Goal: Task Accomplishment & Management: Complete application form

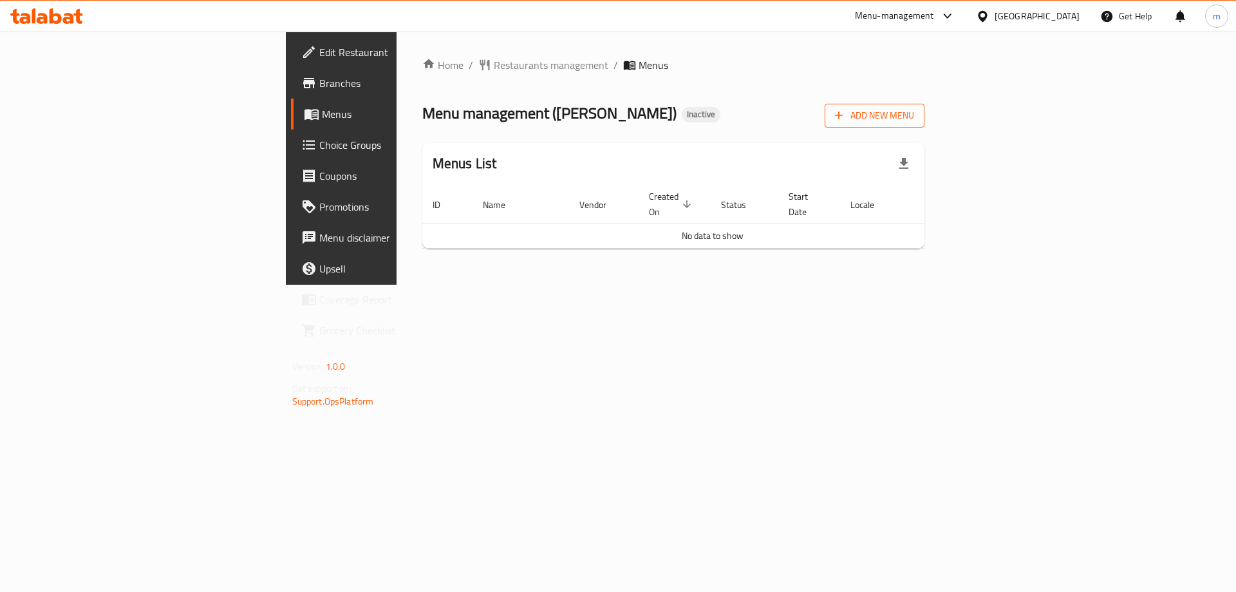
click at [914, 114] on span "Add New Menu" at bounding box center [874, 116] width 79 height 16
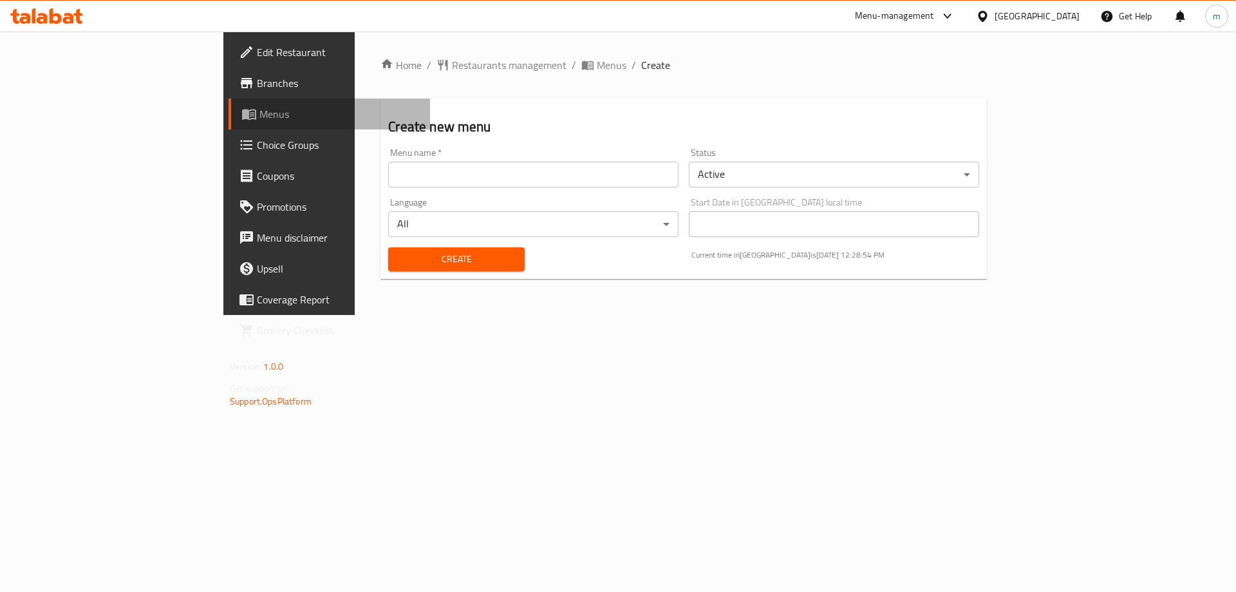
click at [259, 111] on span "Menus" at bounding box center [339, 113] width 160 height 15
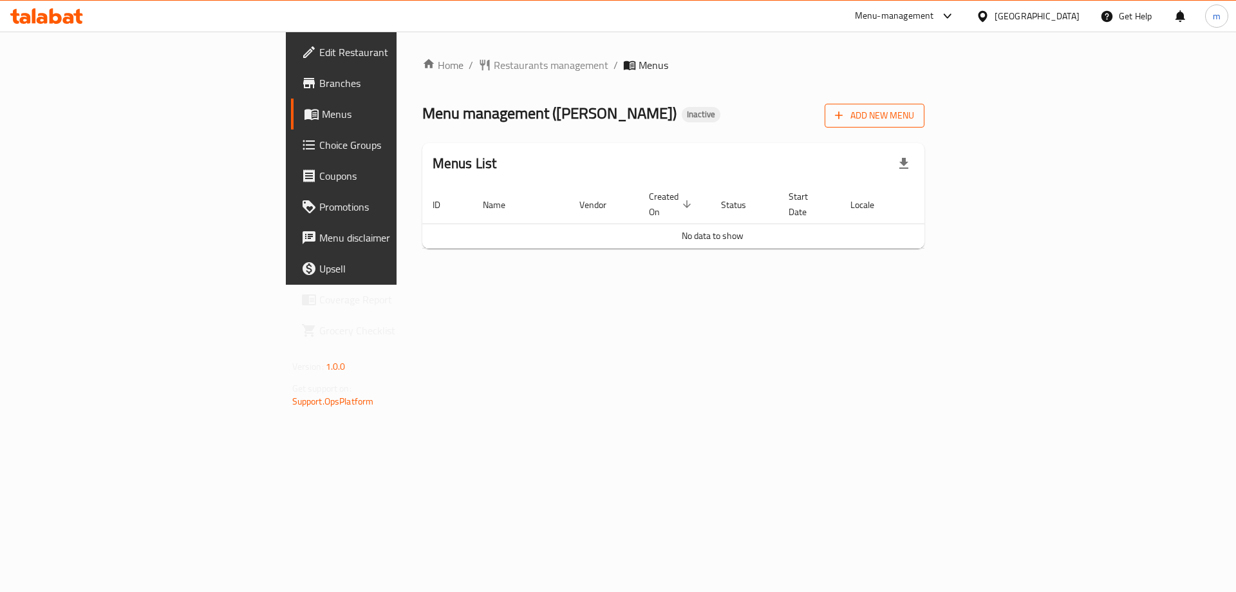
click at [925, 104] on button "Add New Menu" at bounding box center [875, 116] width 100 height 24
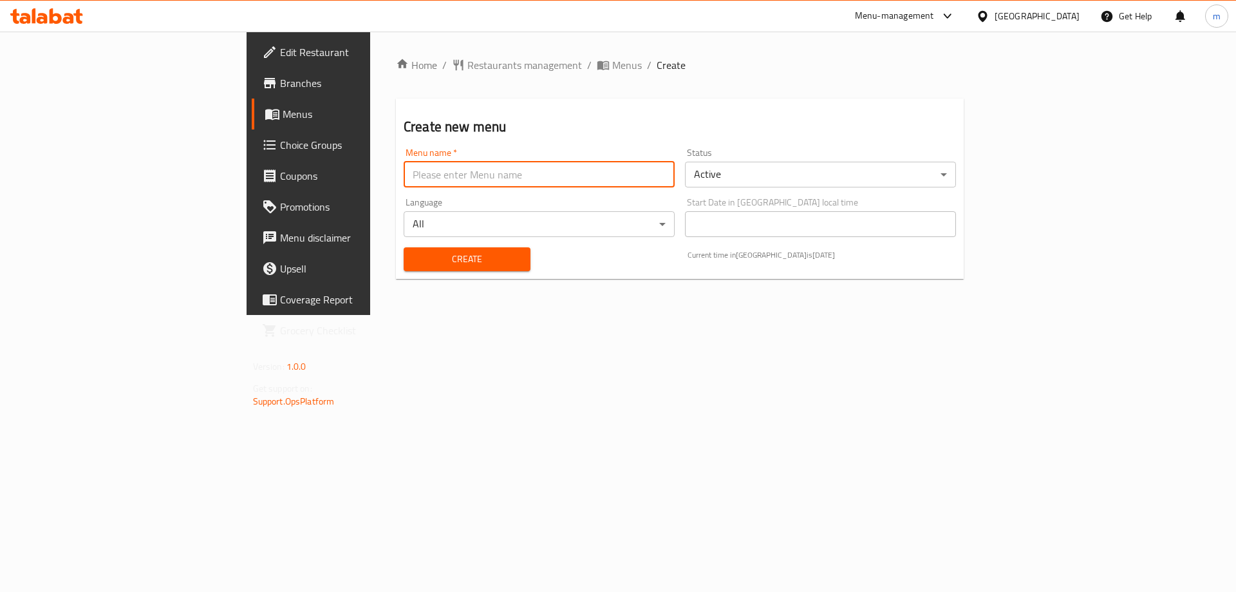
click at [404, 174] on input "text" at bounding box center [539, 175] width 271 height 26
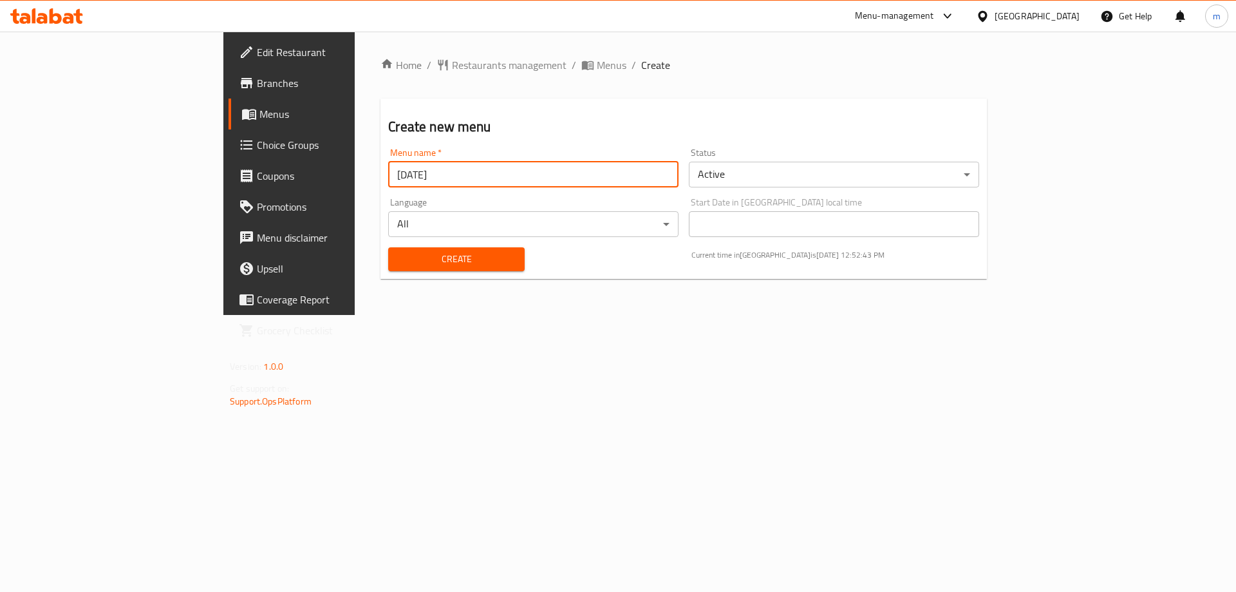
type input "29/9/2025"
click at [423, 271] on div "Create" at bounding box center [456, 259] width 151 height 39
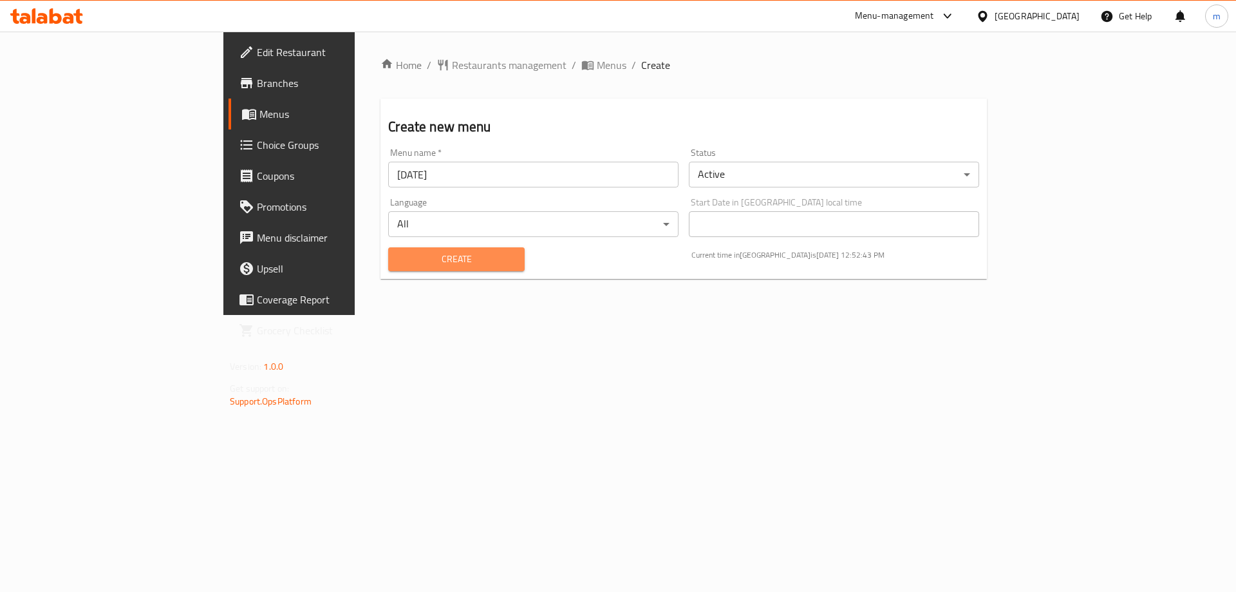
click at [422, 257] on span "Create" at bounding box center [456, 259] width 115 height 16
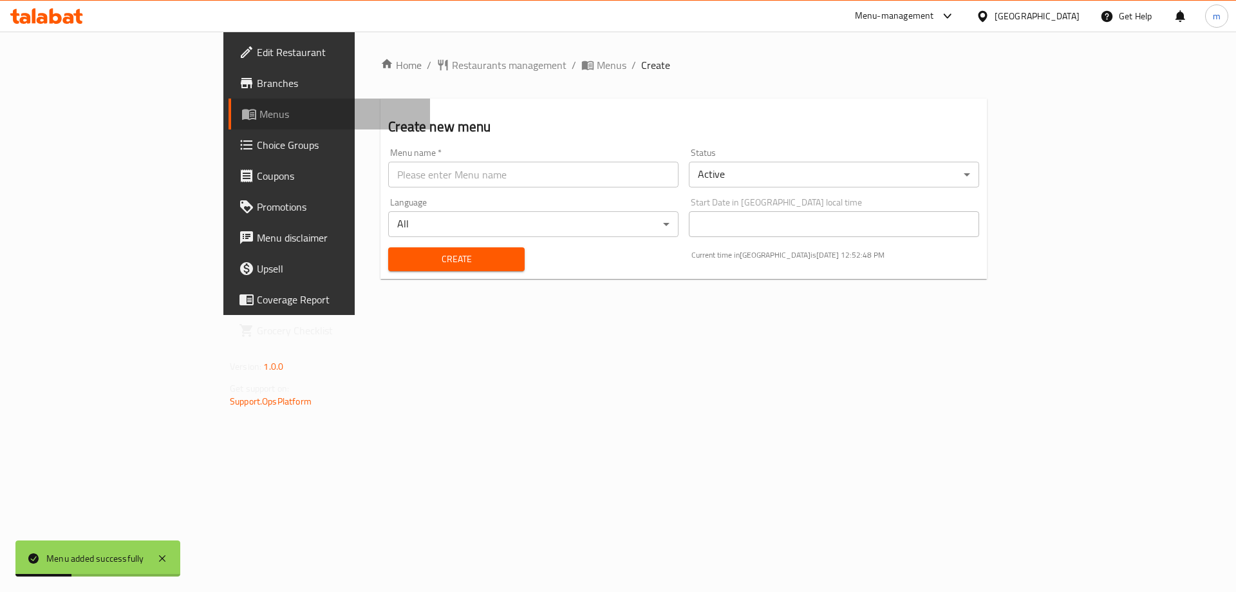
click at [259, 120] on span "Menus" at bounding box center [339, 113] width 160 height 15
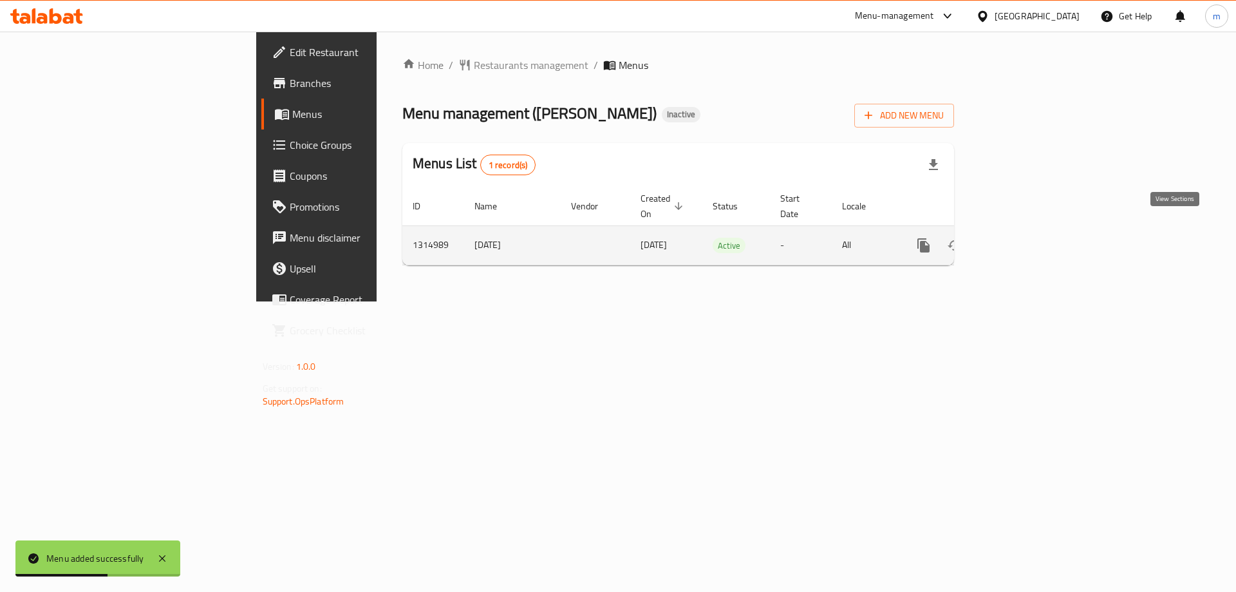
click at [1024, 238] on icon "enhanced table" at bounding box center [1016, 245] width 15 height 15
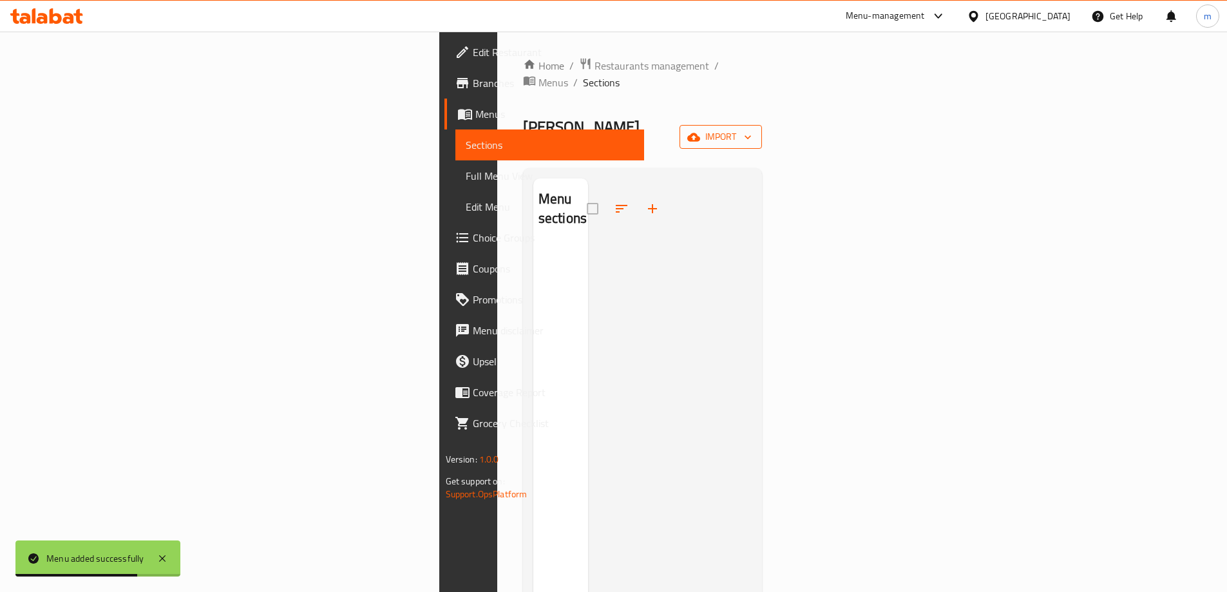
click at [751, 129] on span "import" at bounding box center [721, 137] width 62 height 16
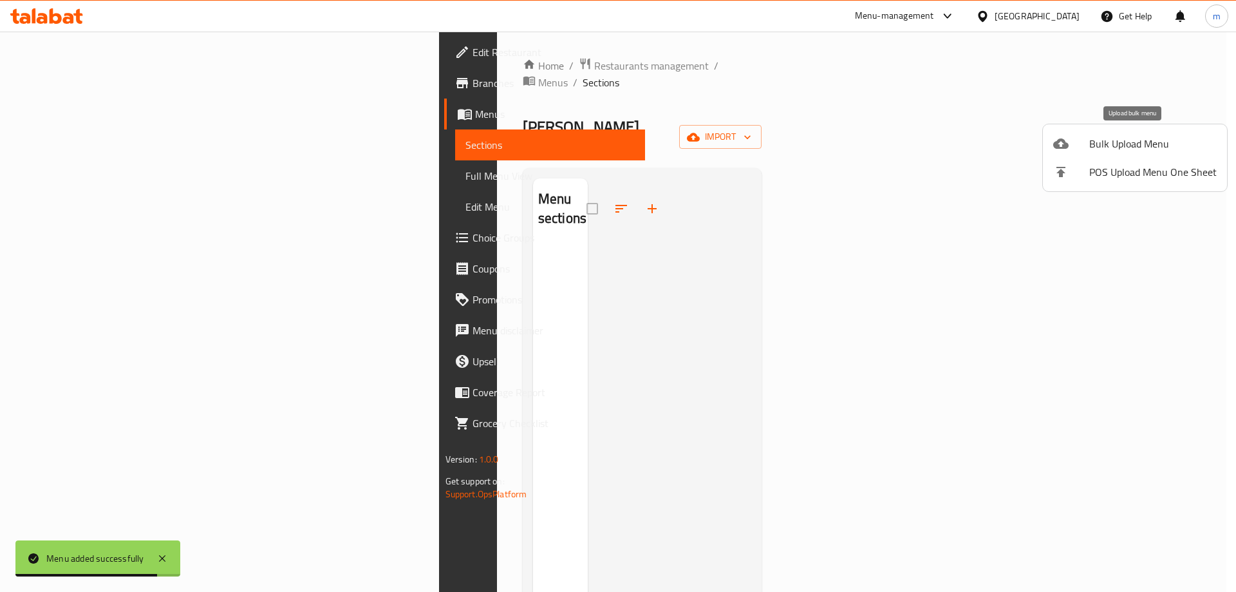
click at [1145, 149] on span "Bulk Upload Menu" at bounding box center [1152, 143] width 127 height 15
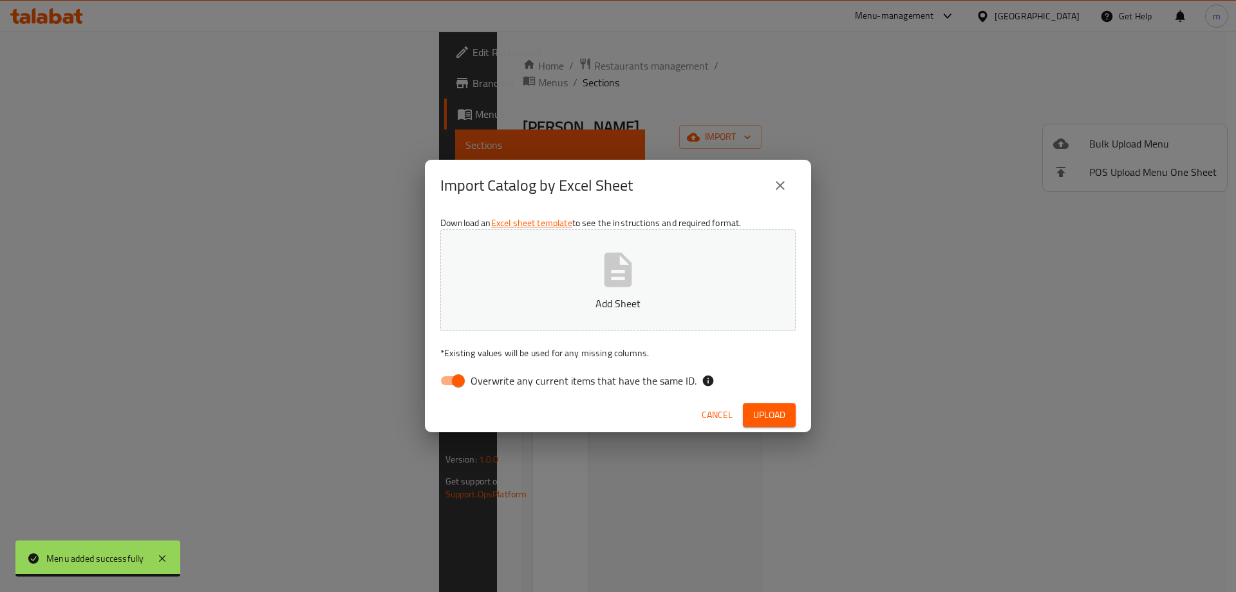
click at [447, 382] on input "Overwrite any current items that have the same ID." at bounding box center [458, 380] width 73 height 24
checkbox input "false"
click at [534, 326] on button "Add Sheet" at bounding box center [617, 280] width 355 height 102
click at [765, 409] on span "Upload" at bounding box center [769, 415] width 32 height 16
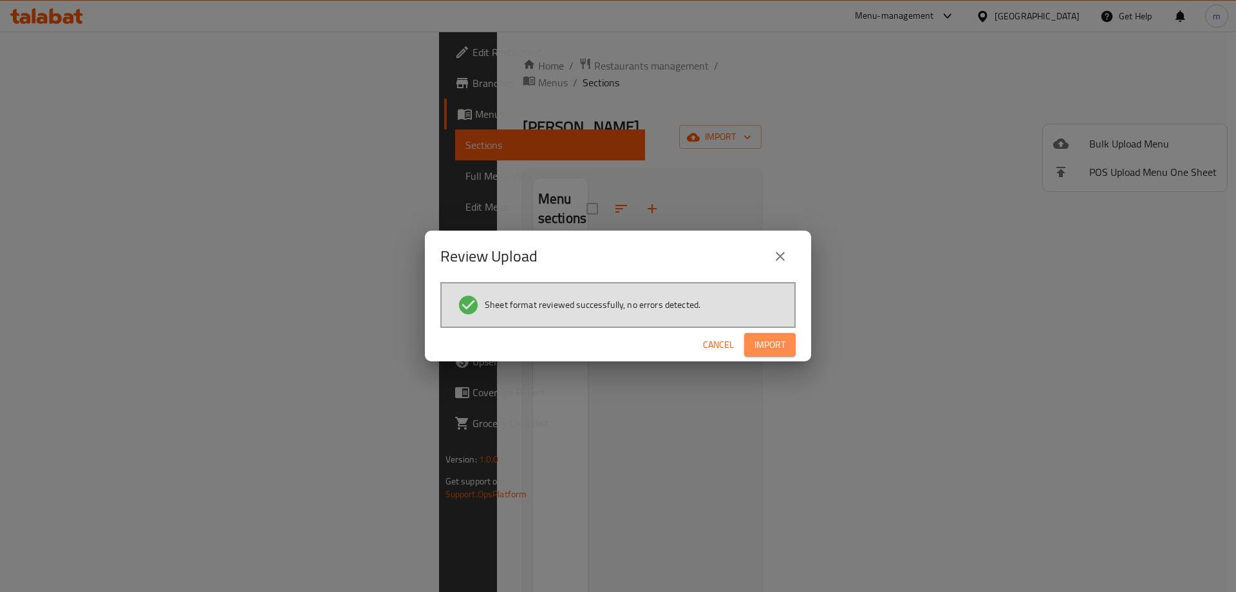
click at [774, 337] on span "Import" at bounding box center [770, 345] width 31 height 16
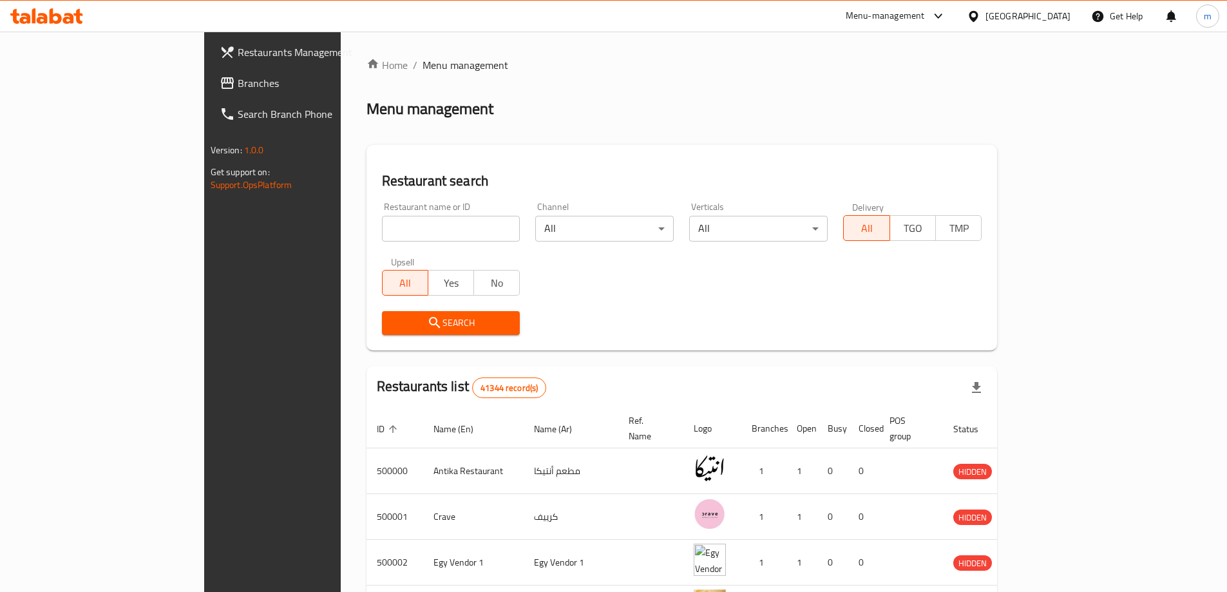
click at [1053, 12] on div "[GEOGRAPHIC_DATA]" at bounding box center [1027, 16] width 85 height 14
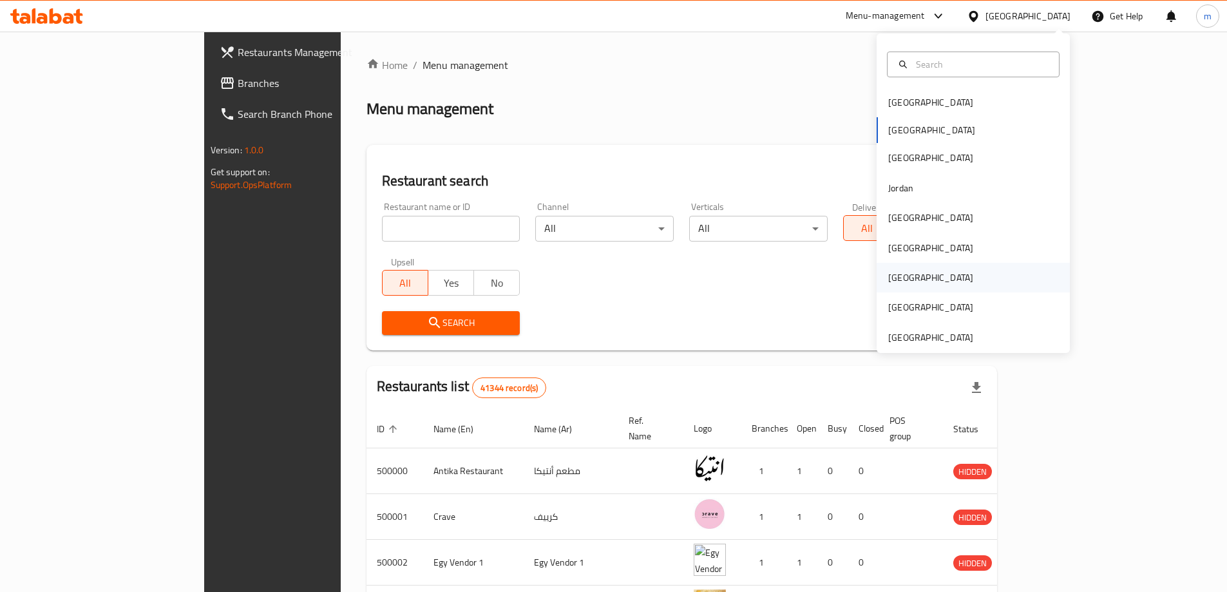
click at [916, 279] on div "[GEOGRAPHIC_DATA]" at bounding box center [972, 278] width 193 height 30
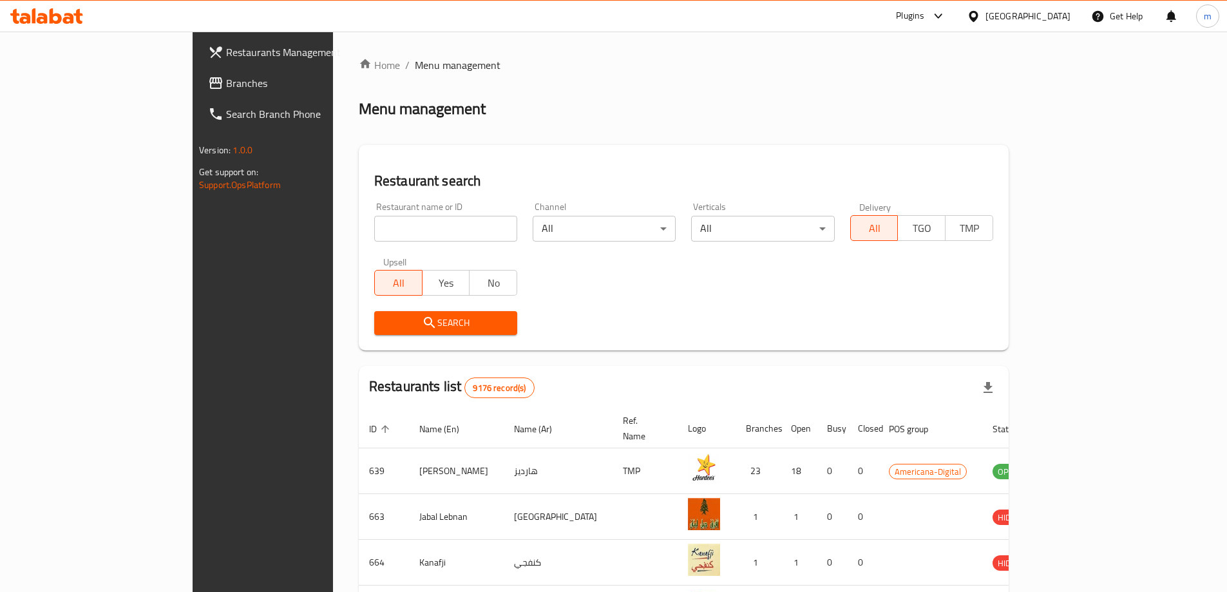
click at [374, 235] on input "search" at bounding box center [445, 229] width 143 height 26
paste input "779252"
type input "779252"
click button "Search" at bounding box center [445, 323] width 143 height 24
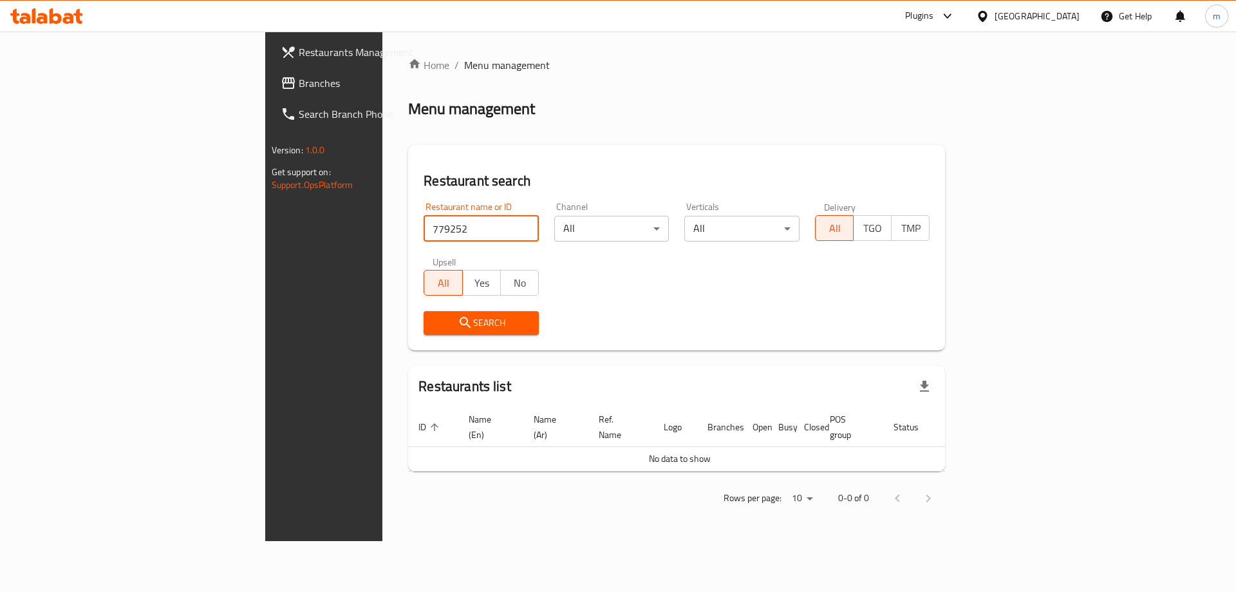
click at [956, 12] on div at bounding box center [944, 15] width 21 height 15
click at [887, 118] on div "Restaurant-Management" at bounding box center [886, 116] width 101 height 14
